Goal: Information Seeking & Learning: Learn about a topic

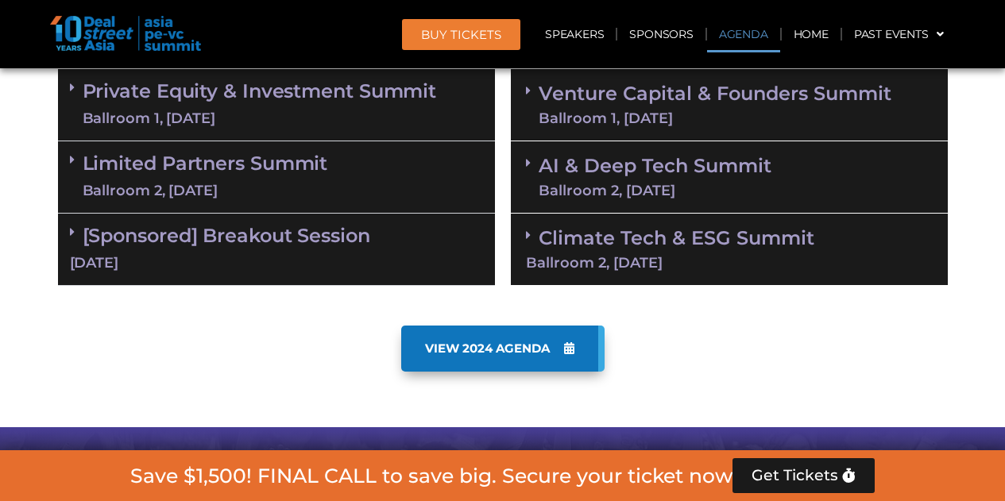
scroll to position [981, 0]
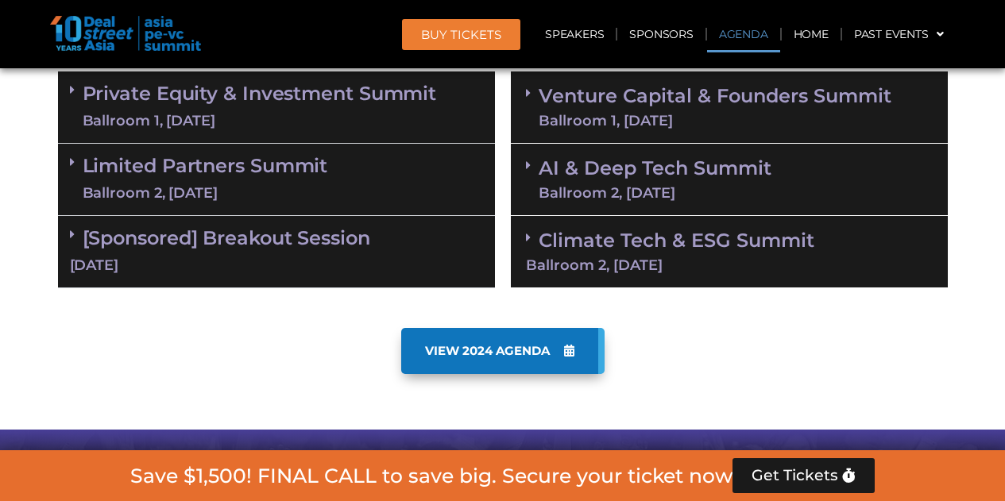
click at [553, 194] on div "Ballroom 2, [DATE]" at bounding box center [655, 193] width 233 height 14
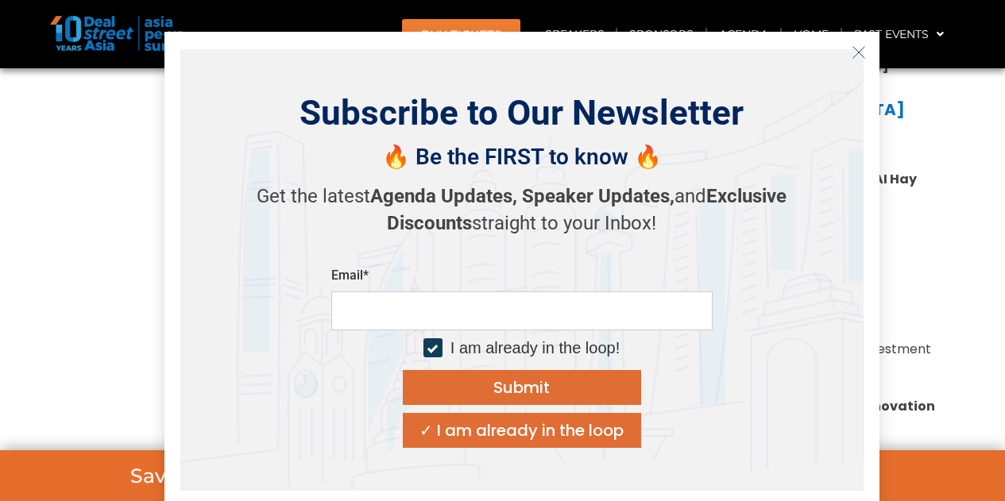
scroll to position [1403, 0]
click at [859, 68] on div "Subscribe to Our Newsletter 🔥 Be the FIRST to know 🔥 Get the latest Agenda Upda…" at bounding box center [521, 270] width 683 height 442
click at [853, 61] on button "Close" at bounding box center [858, 52] width 25 height 25
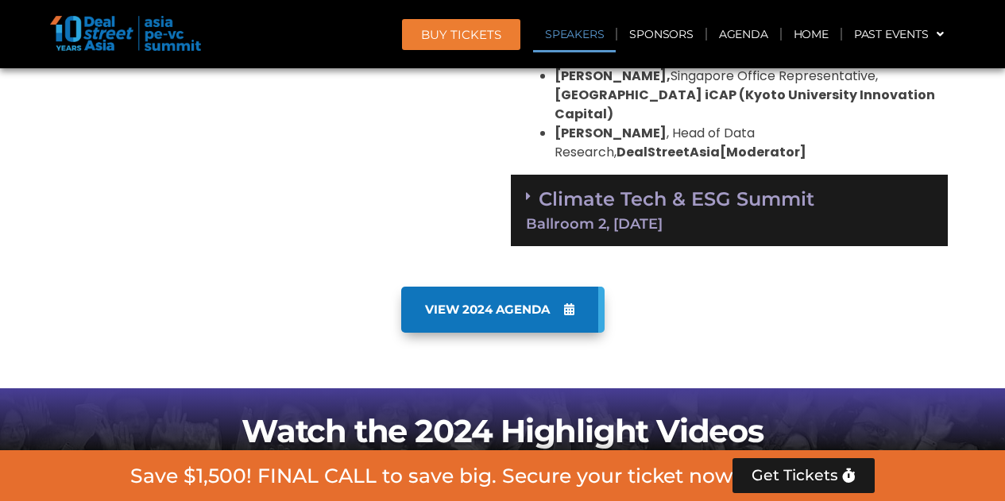
scroll to position [1682, 0]
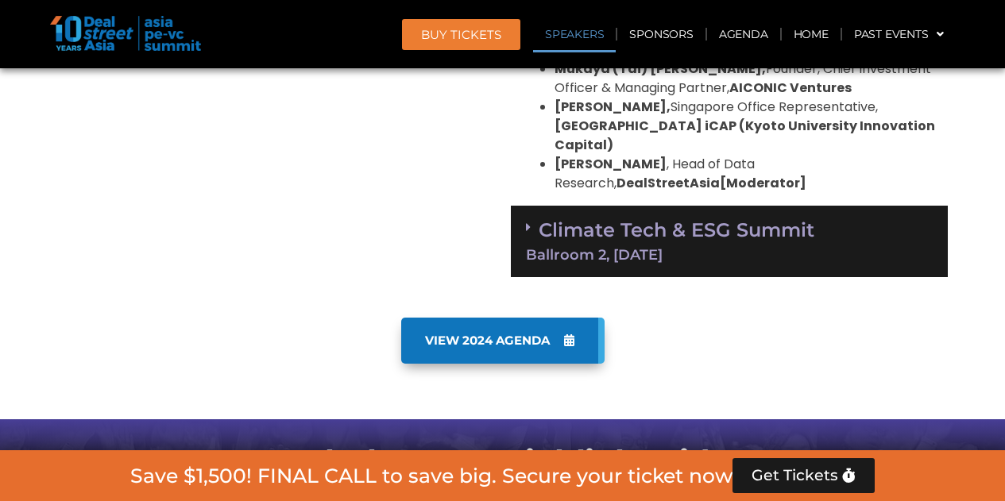
click at [669, 225] on div "Climate Tech & ESG Summit Ballroom 2, [DATE]" at bounding box center [729, 242] width 437 height 72
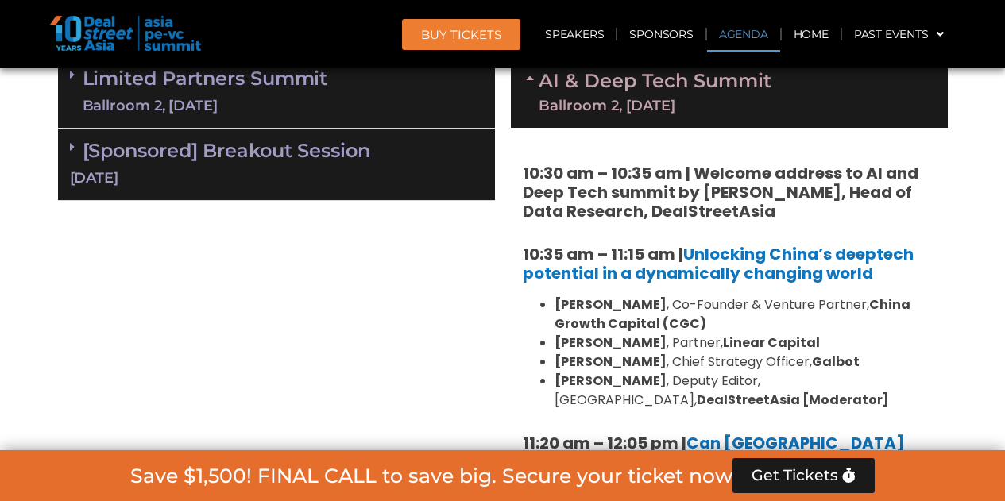
scroll to position [1062, 0]
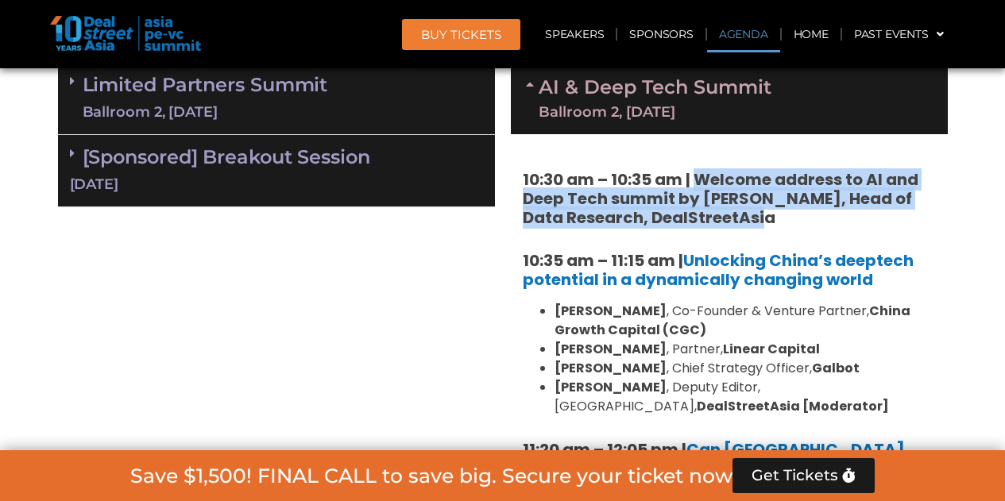
drag, startPoint x: 738, startPoint y: 216, endPoint x: 694, endPoint y: 183, distance: 54.5
click at [694, 183] on h5 "10:30 am – 10:35 am | Welcome address to AI and Deep Tech summit by [PERSON_NAM…" at bounding box center [729, 198] width 413 height 57
copy strong "Welcome address to AI and Deep Tech summit by [PERSON_NAME], Head of Data Resea…"
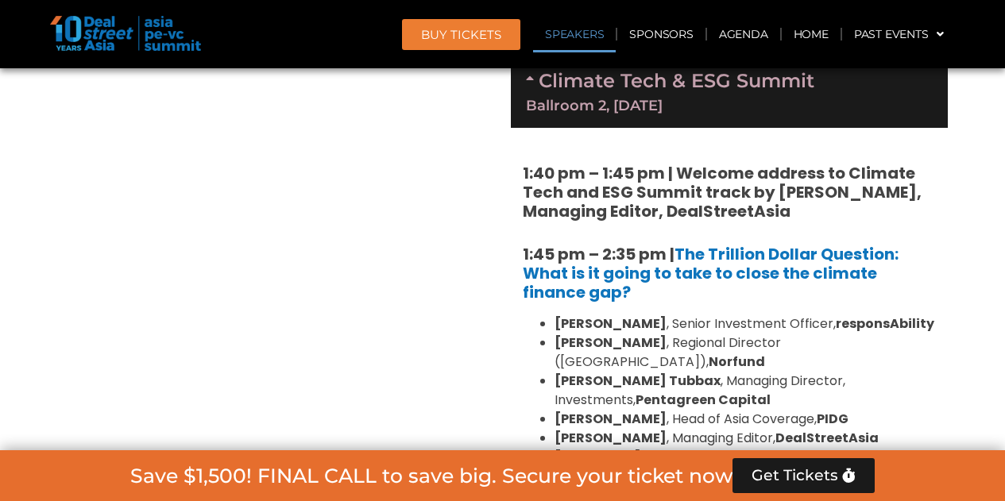
scroll to position [1828, 0]
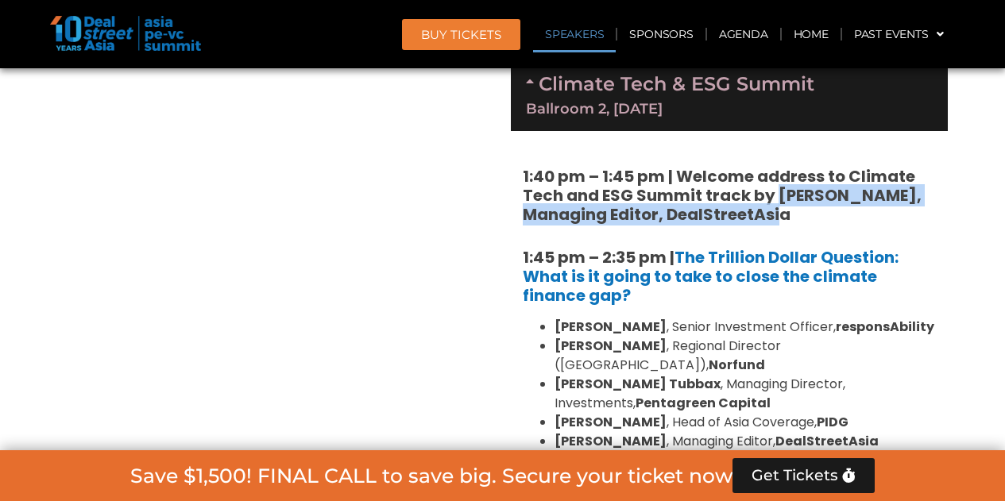
drag, startPoint x: 781, startPoint y: 172, endPoint x: 813, endPoint y: 192, distance: 37.9
click at [813, 192] on h5 "1:40 pm – 1:45 pm | Welcome address to Climate Tech and ESG Summit track by [PE…" at bounding box center [729, 195] width 413 height 57
copy strong "[PERSON_NAME], Managing Editor, DealStreetAsia"
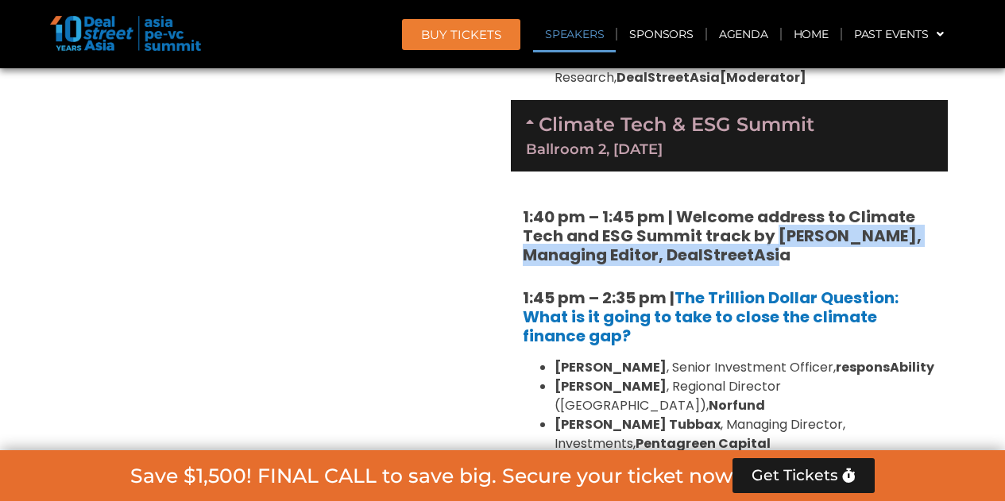
scroll to position [1787, 0]
